Goal: Transaction & Acquisition: Purchase product/service

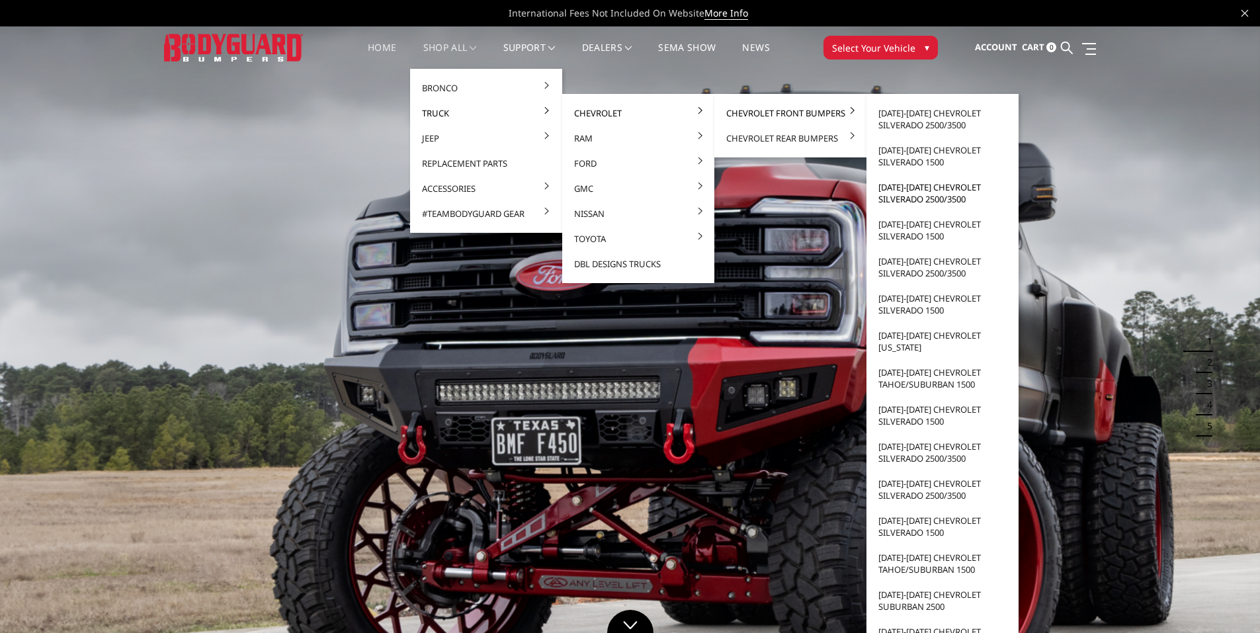
click at [924, 197] on link "[DATE]-[DATE] Chevrolet Silverado 2500/3500" at bounding box center [943, 193] width 142 height 37
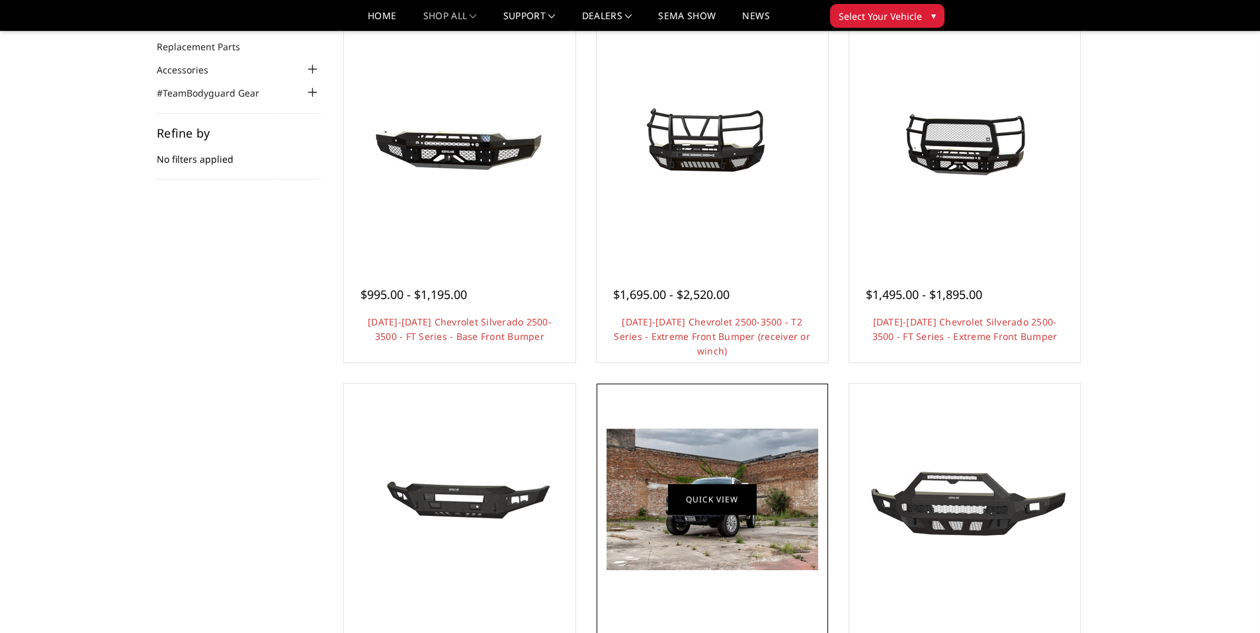
scroll to position [198, 0]
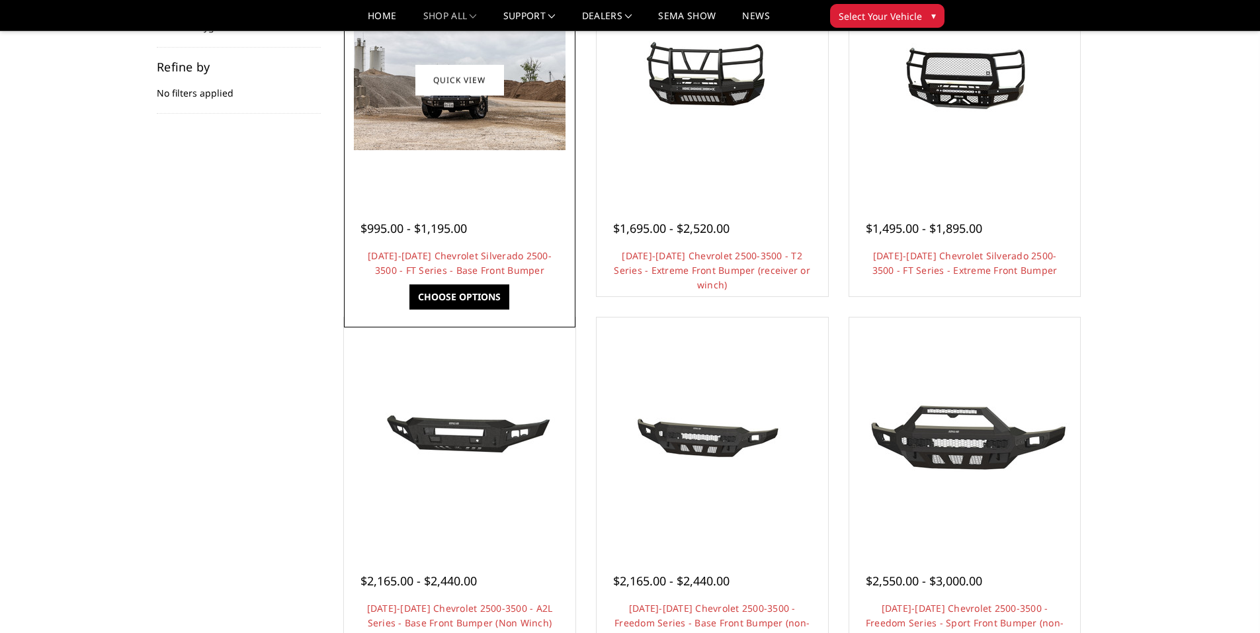
click at [471, 116] on img at bounding box center [460, 79] width 212 height 141
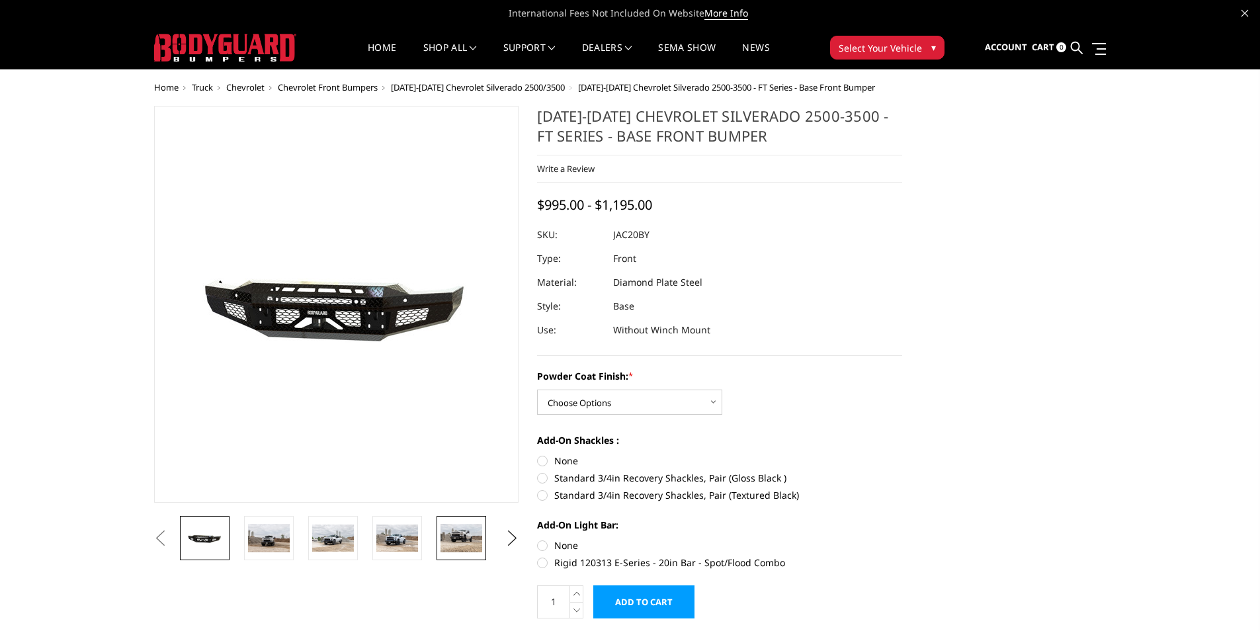
click at [464, 537] on img at bounding box center [462, 538] width 42 height 28
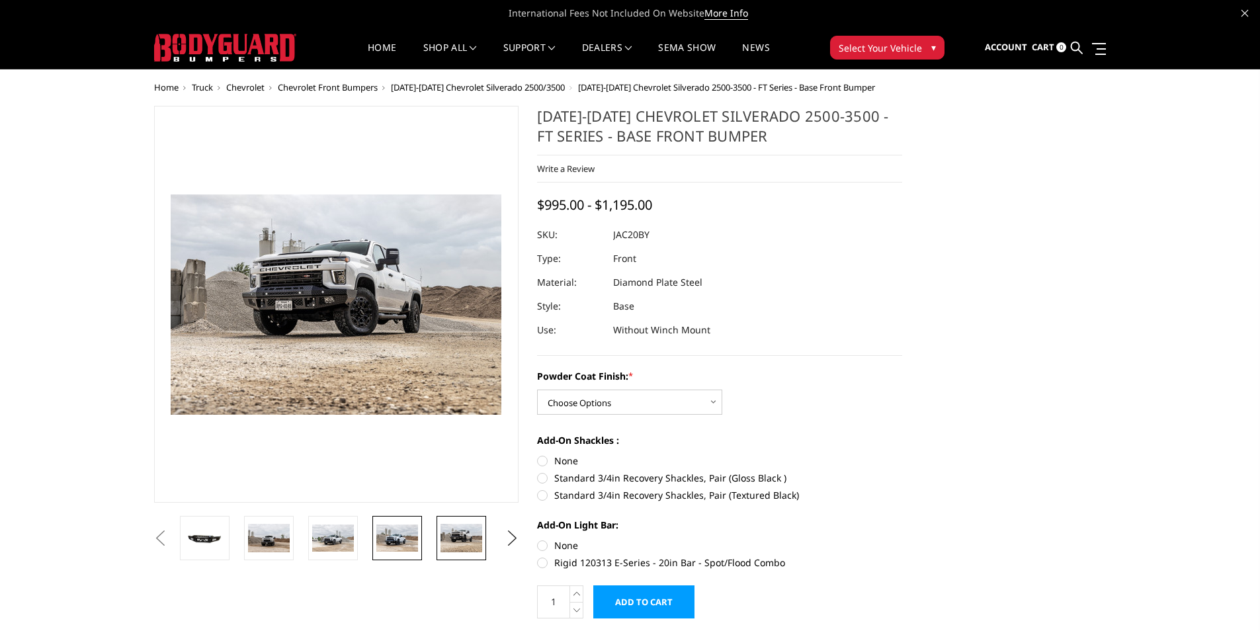
click at [402, 535] on img at bounding box center [397, 539] width 42 height 28
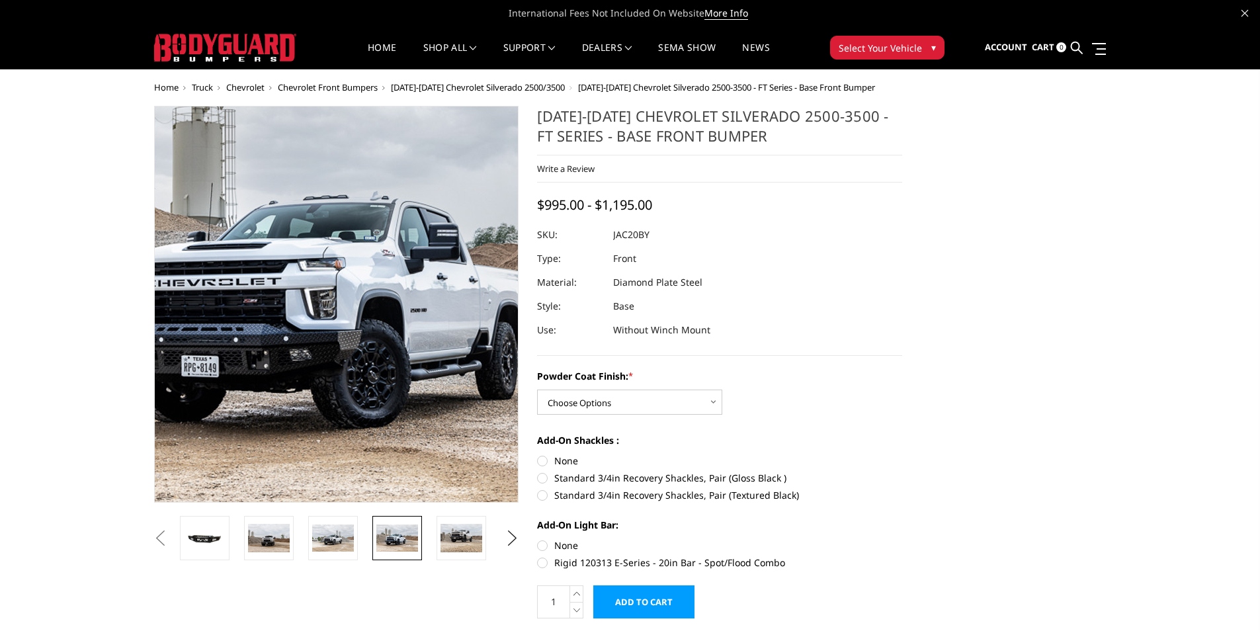
click at [324, 360] on img at bounding box center [354, 282] width 847 height 562
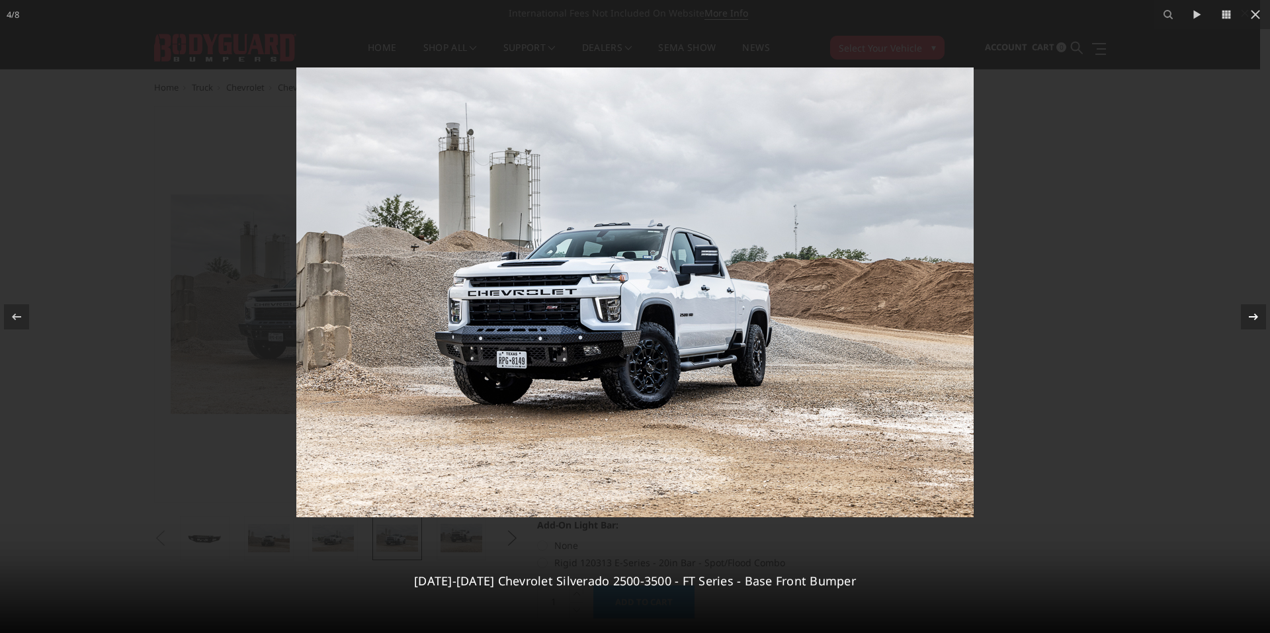
click at [1259, 320] on icon at bounding box center [1254, 317] width 16 height 16
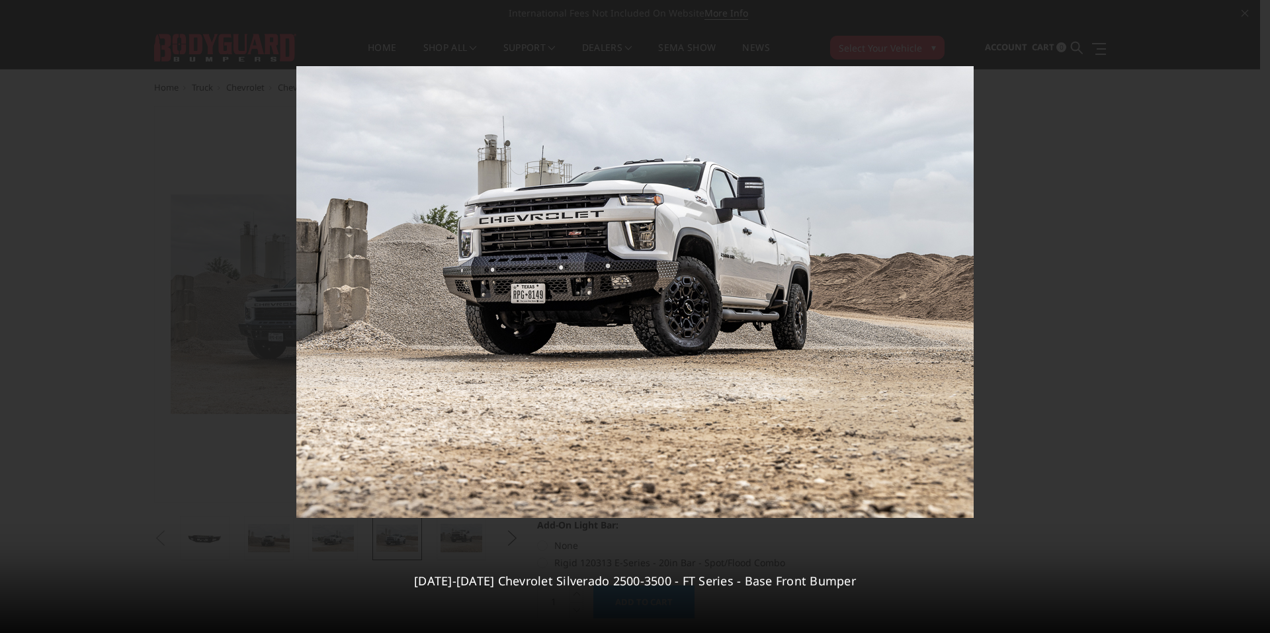
click at [1259, 320] on div "5 / [PHONE_NUMBER][DATE][DATE] Chevrolet Silverado 2500-3500 - FT Series - Base…" at bounding box center [635, 316] width 1270 height 633
click at [1255, 320] on icon at bounding box center [1253, 316] width 9 height 7
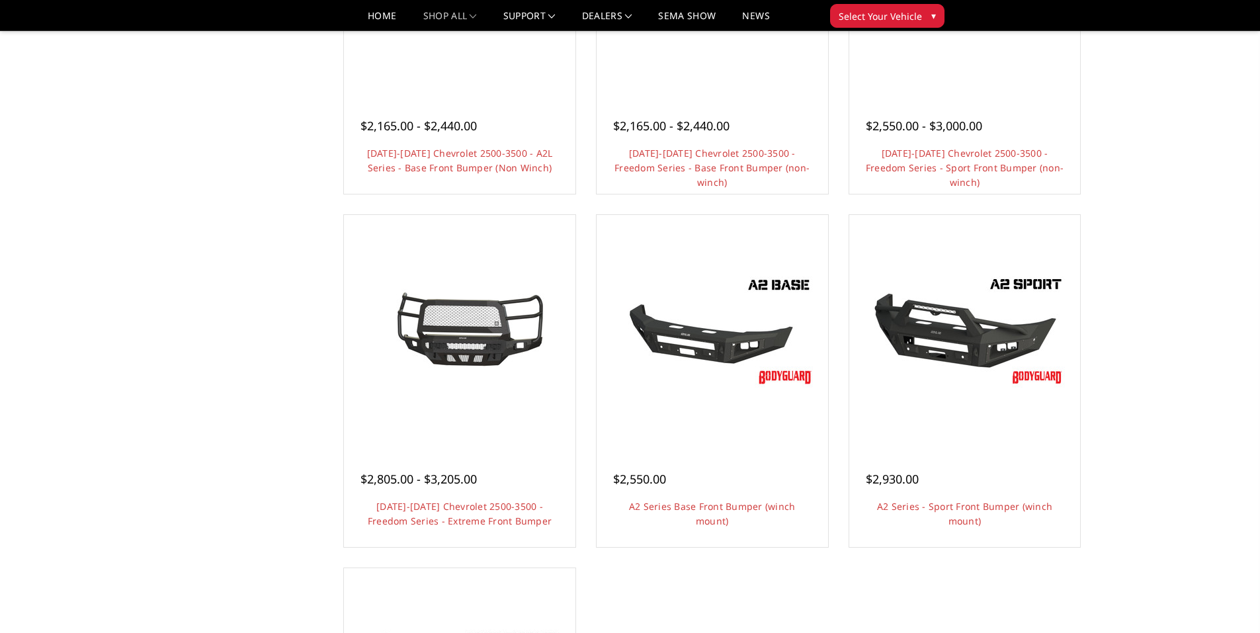
scroll to position [662, 0]
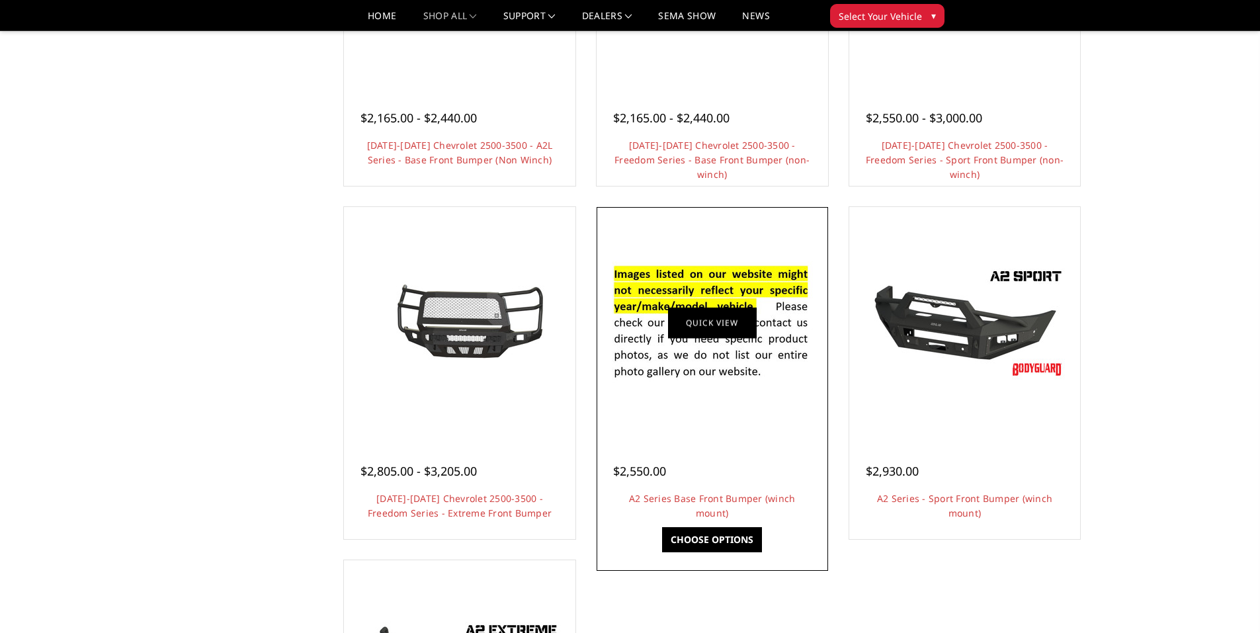
click at [716, 319] on link "Quick view" at bounding box center [712, 323] width 89 height 31
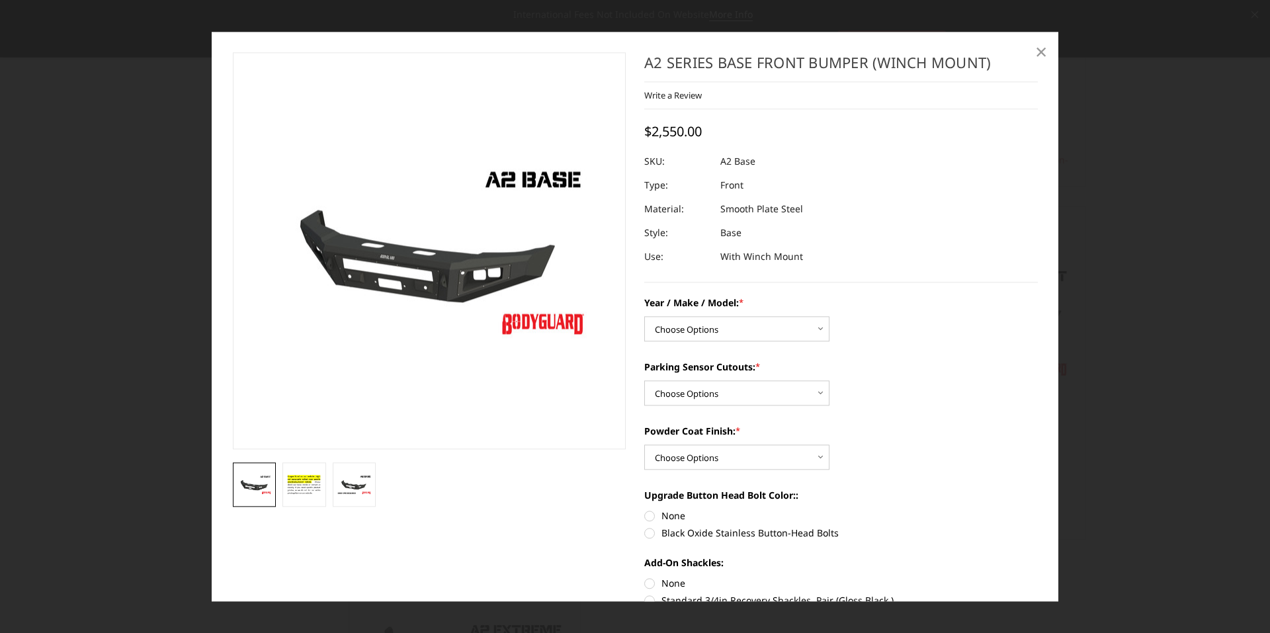
click at [1041, 56] on span "×" at bounding box center [1041, 52] width 12 height 28
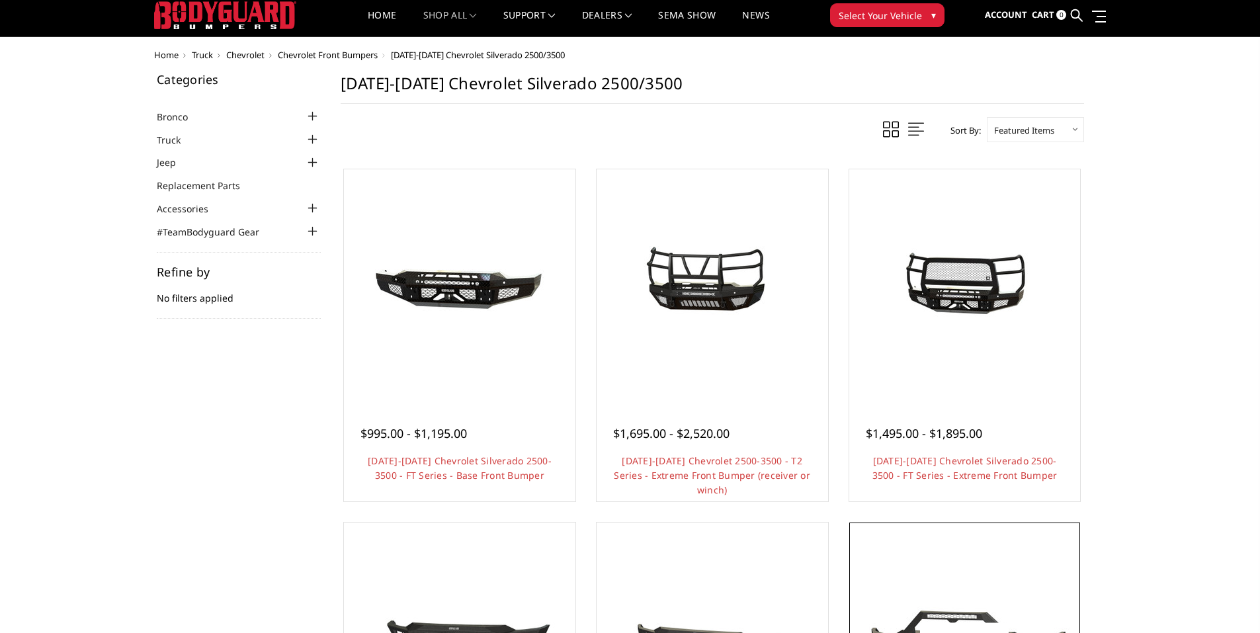
scroll to position [0, 0]
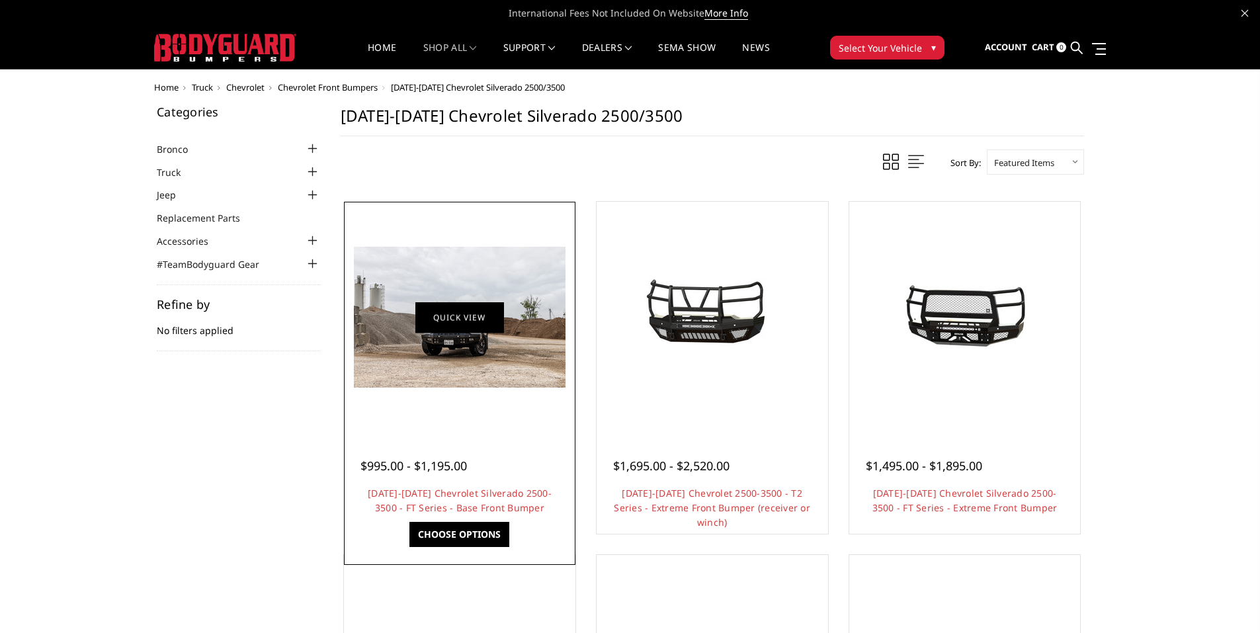
click at [478, 318] on link "Quick view" at bounding box center [460, 317] width 89 height 31
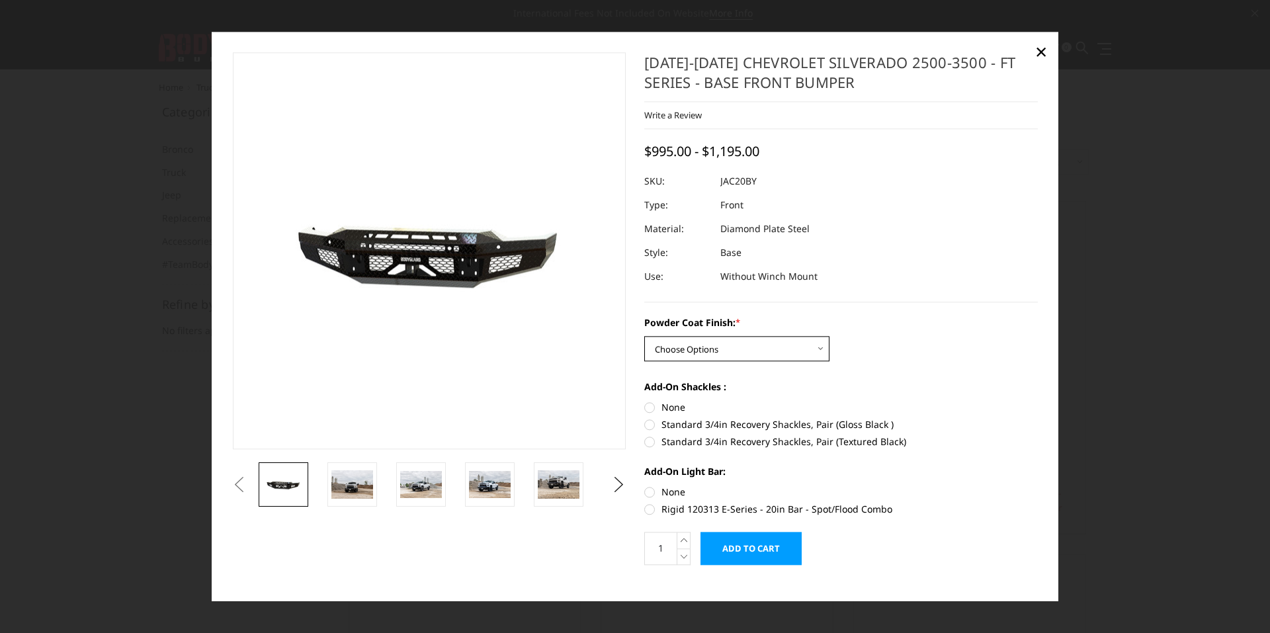
click at [818, 348] on select "Choose Options Bare Metal Gloss Black Powder Coat Textured Black Powder Coat" at bounding box center [736, 348] width 185 height 25
select select "3364"
click at [644, 336] on select "Choose Options Bare Metal Gloss Black Powder Coat Textured Black Powder Coat" at bounding box center [736, 348] width 185 height 25
click at [481, 492] on img at bounding box center [490, 485] width 42 height 28
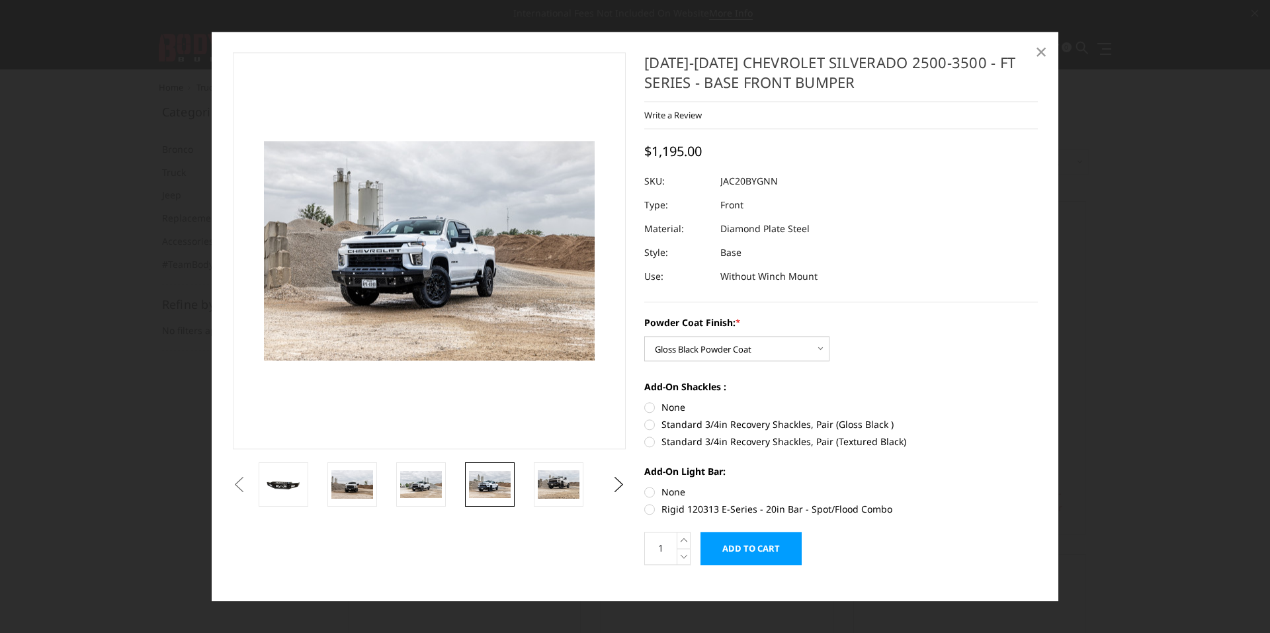
click at [1042, 52] on span "×" at bounding box center [1041, 52] width 12 height 28
